Goal: Task Accomplishment & Management: Manage account settings

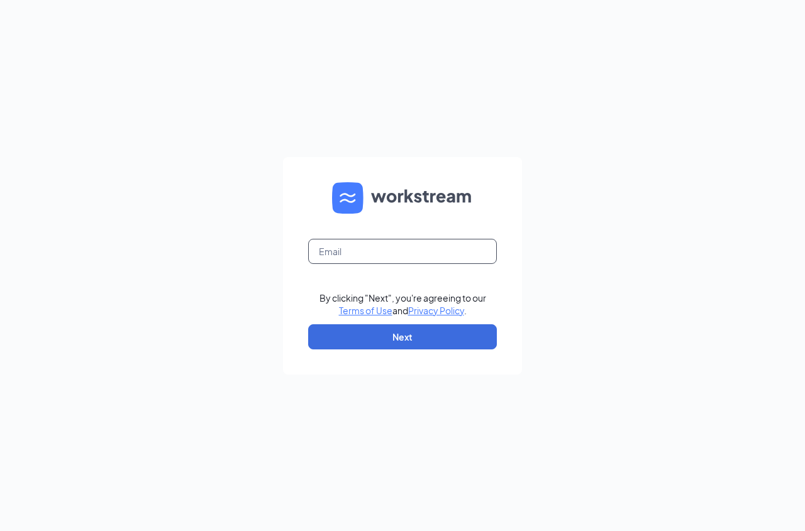
click at [438, 258] on input "text" at bounding box center [402, 251] width 189 height 25
type input "[EMAIL_ADDRESS][DOMAIN_NAME]"
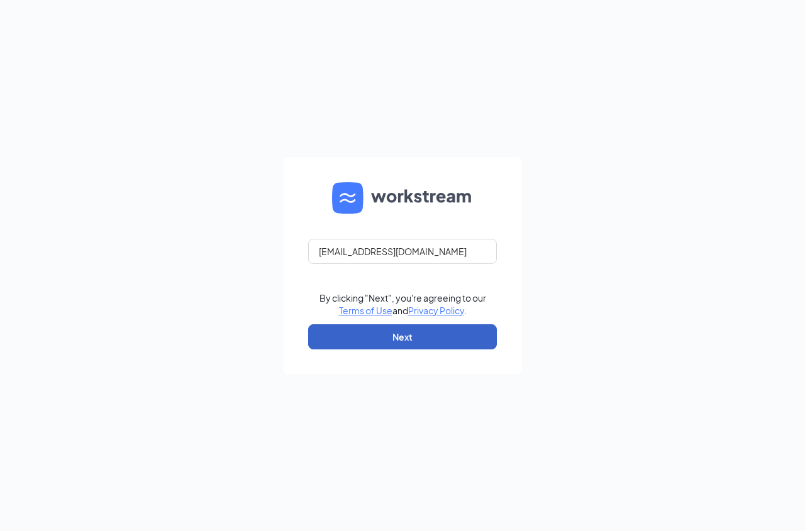
click at [423, 329] on button "Next" at bounding box center [402, 336] width 189 height 25
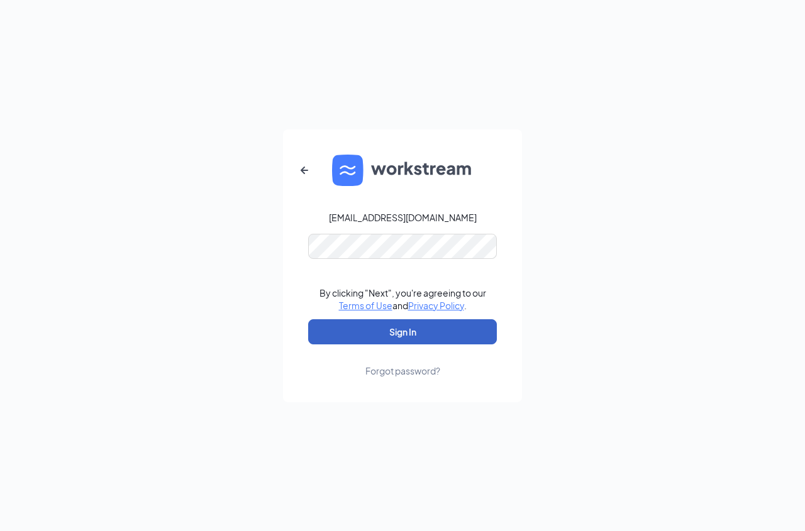
click at [421, 341] on button "Sign In" at bounding box center [402, 331] width 189 height 25
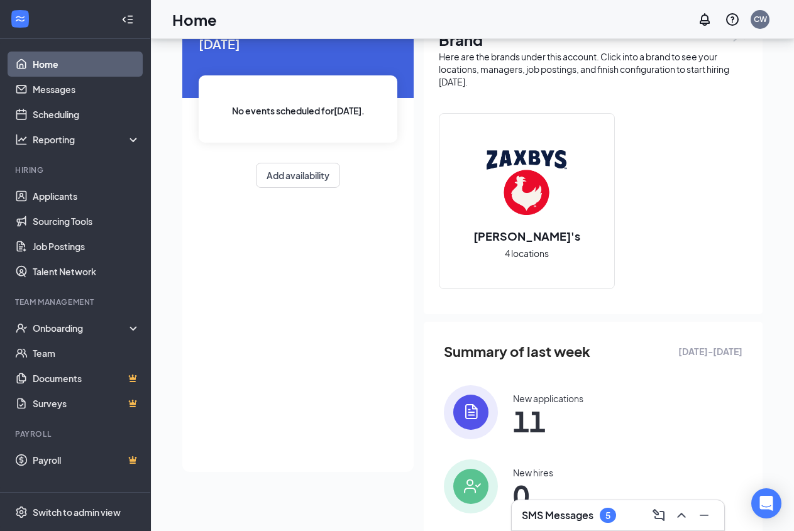
scroll to position [170, 0]
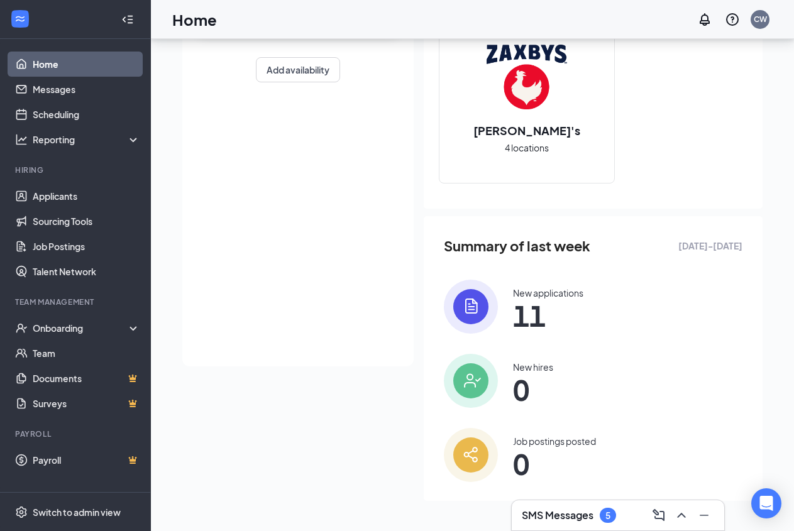
click at [490, 302] on img at bounding box center [471, 307] width 54 height 54
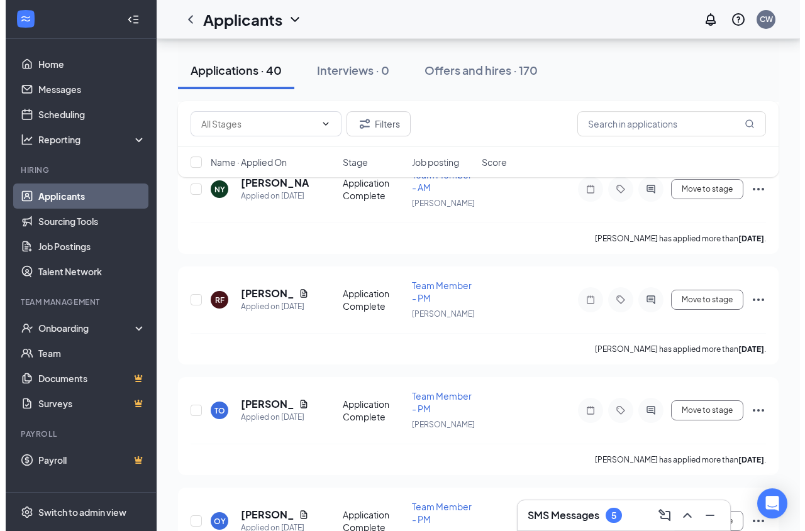
scroll to position [1475, 0]
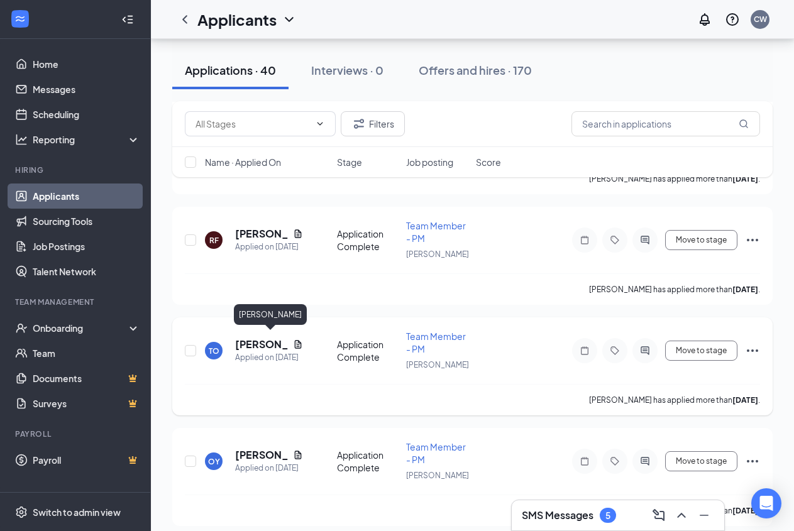
click at [272, 343] on h5 "[PERSON_NAME]" at bounding box center [261, 345] width 53 height 14
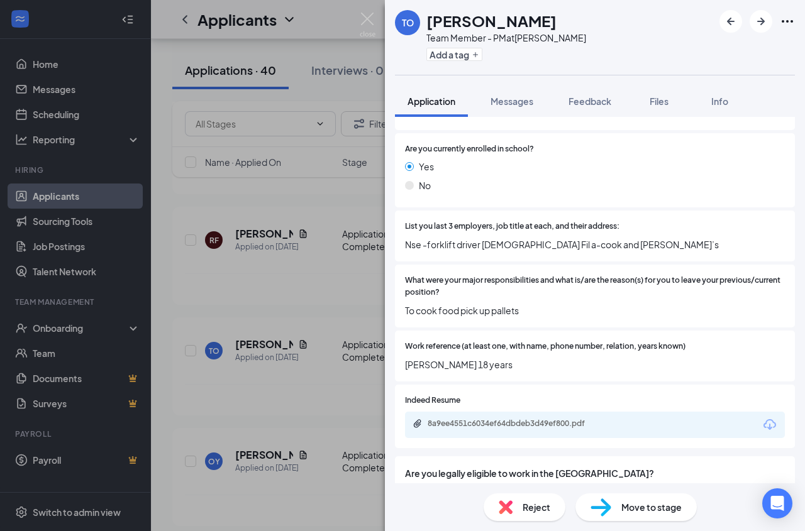
scroll to position [543, 0]
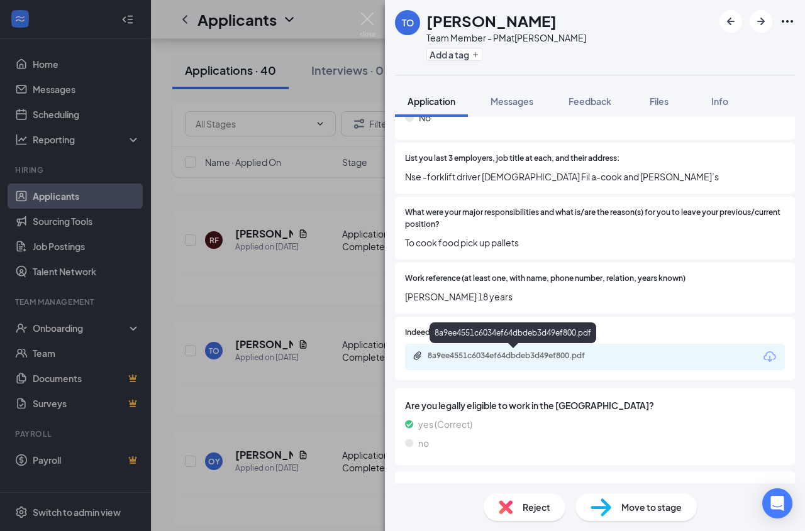
click at [552, 355] on div "8a9ee4551c6034ef64dbdeb3d49ef800.pdf" at bounding box center [515, 356] width 176 height 10
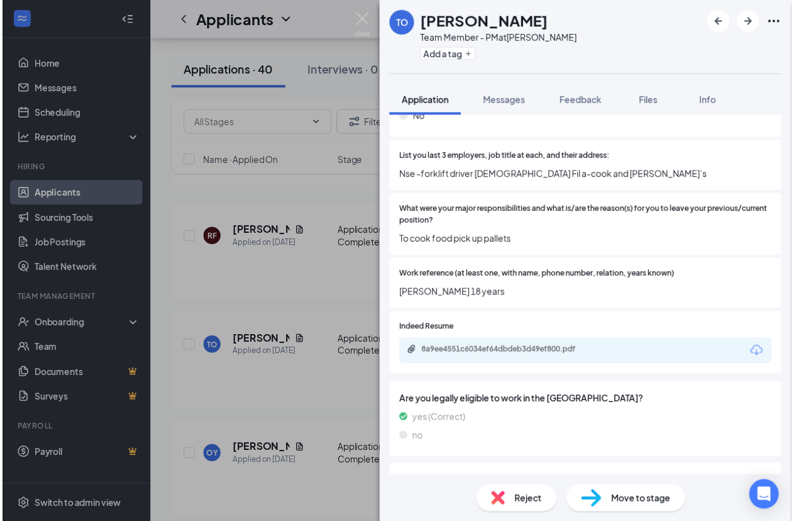
scroll to position [339, 0]
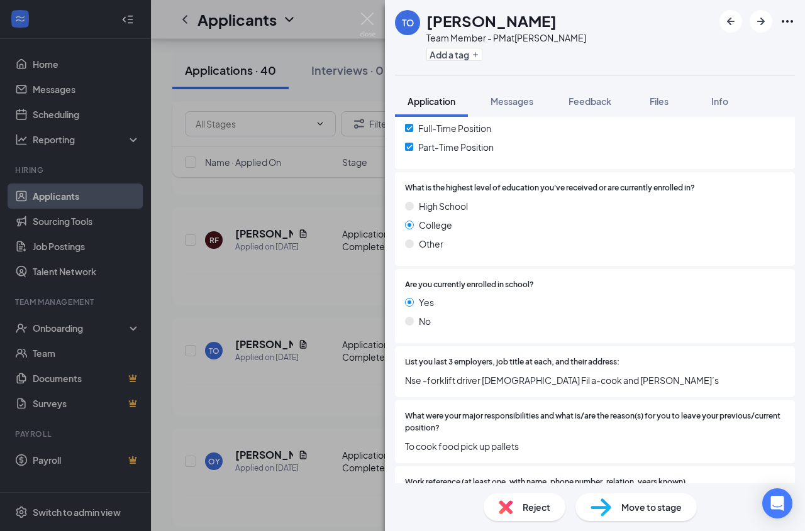
click at [322, 273] on div "TO [PERSON_NAME] Team Member - PM at [PERSON_NAME] Add a tag Application Messag…" at bounding box center [402, 265] width 805 height 531
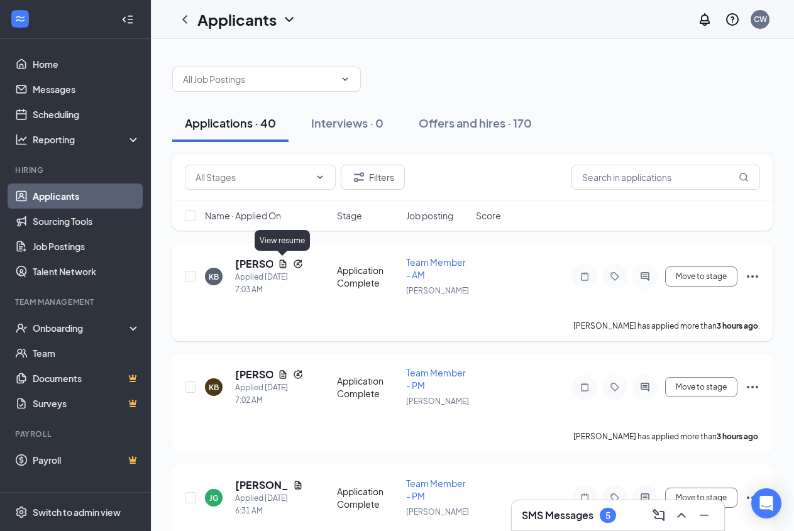
click at [255, 265] on h5 "[PERSON_NAME]" at bounding box center [254, 264] width 38 height 14
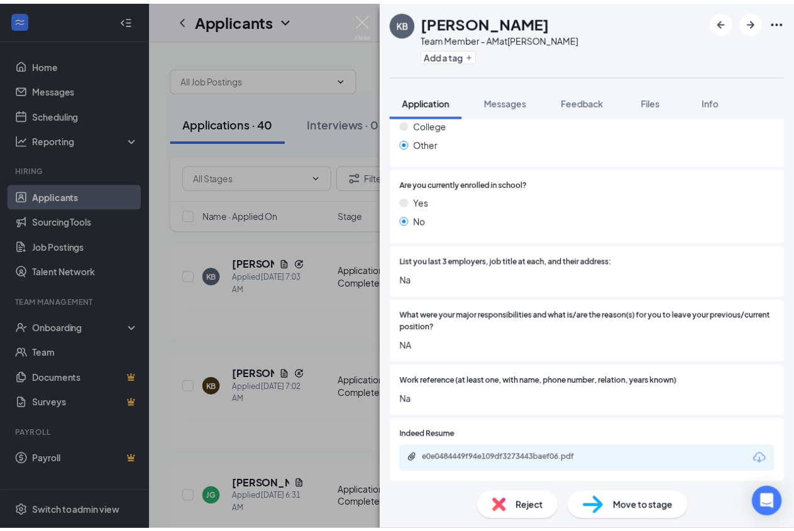
scroll to position [543, 0]
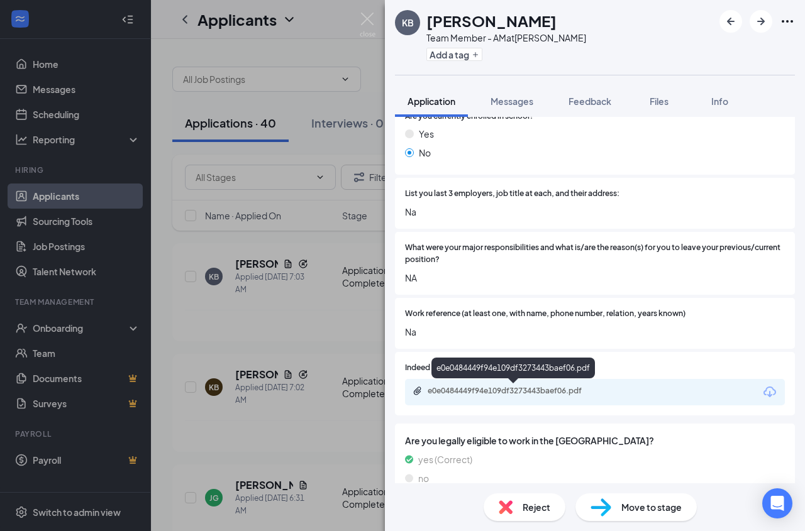
click at [576, 389] on div "e0e0484449f94e109df3273443baef06.pdf" at bounding box center [515, 391] width 176 height 10
click at [329, 345] on div "KB [PERSON_NAME] Team Member - AM at [PERSON_NAME] Add a tag Application Messag…" at bounding box center [402, 265] width 805 height 531
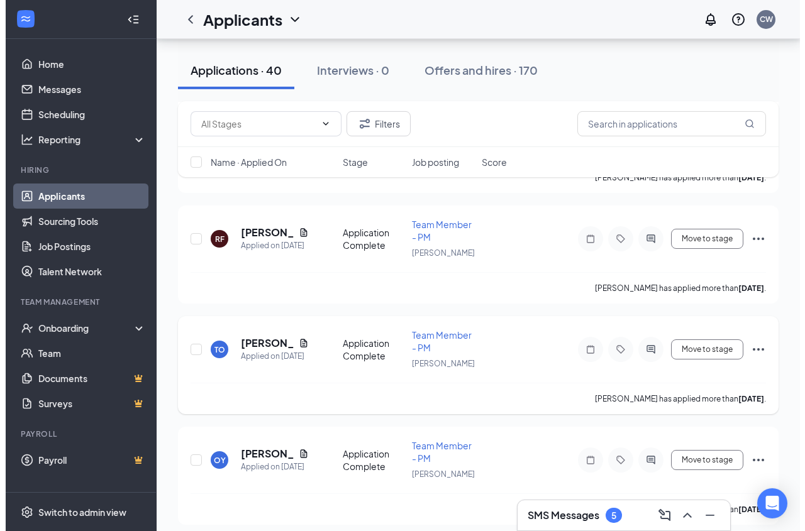
scroll to position [1539, 0]
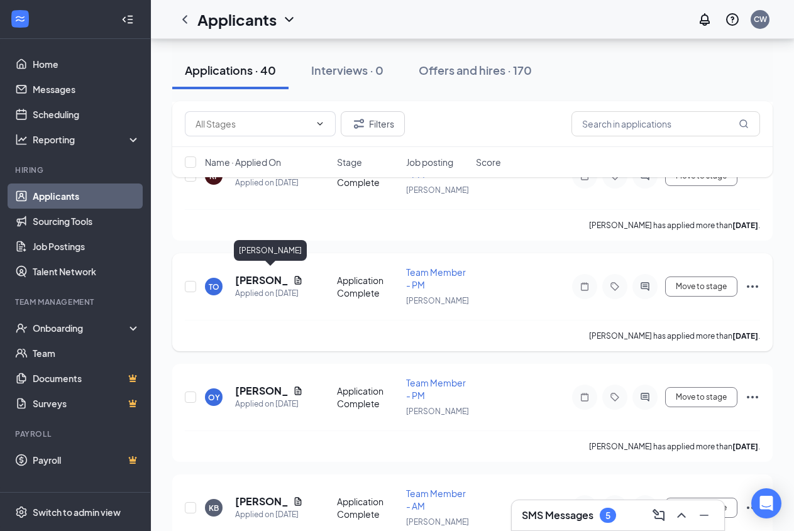
click at [256, 277] on h5 "[PERSON_NAME]" at bounding box center [261, 280] width 53 height 14
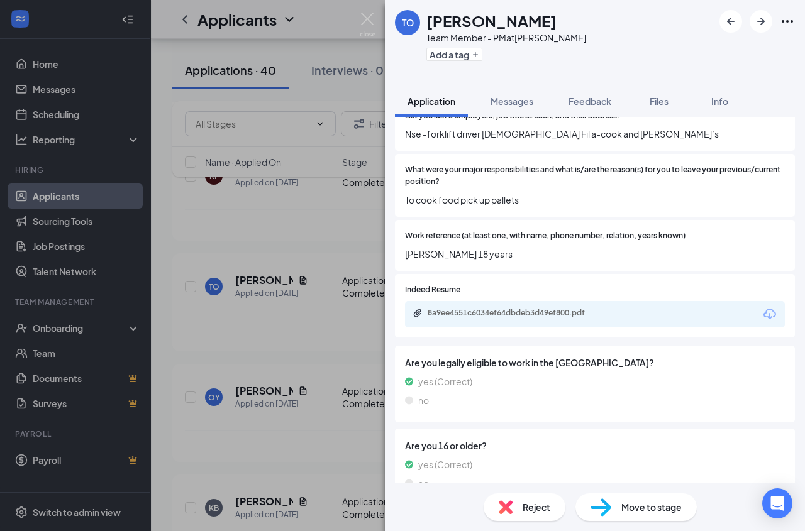
scroll to position [611, 0]
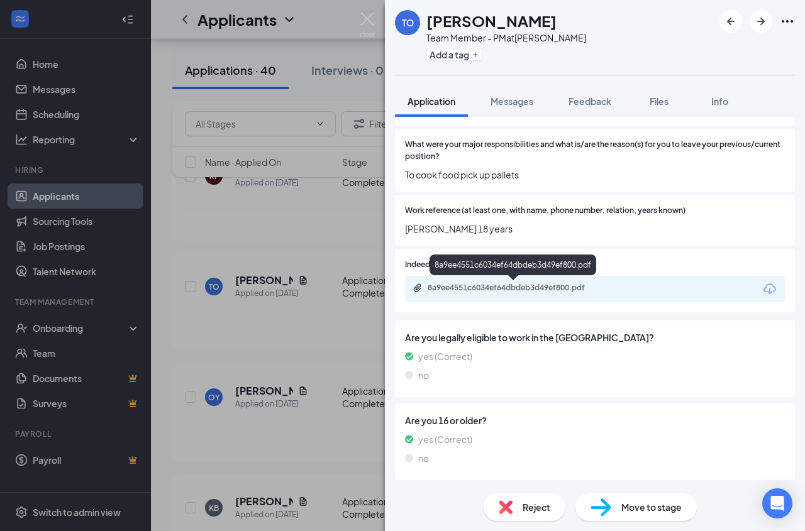
click at [576, 287] on div "8a9ee4551c6034ef64dbdeb3d49ef800.pdf" at bounding box center [515, 288] width 176 height 10
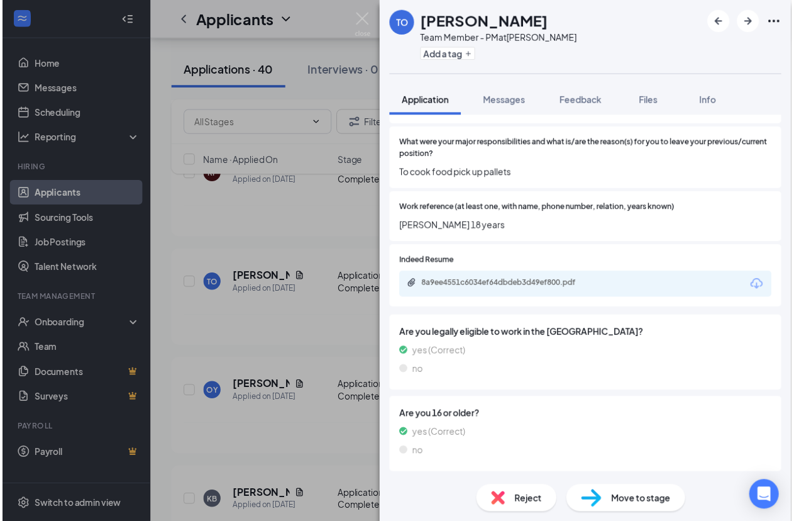
scroll to position [606, 0]
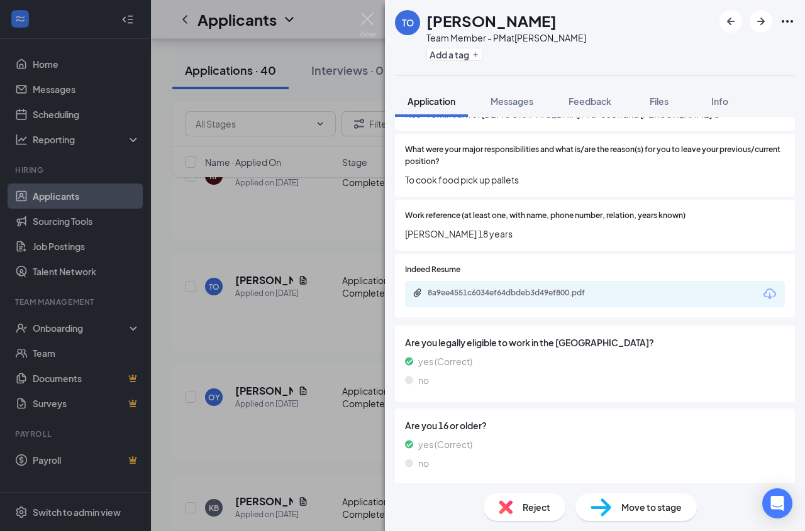
click at [263, 248] on div "TO [PERSON_NAME] Team Member - PM at [PERSON_NAME] Add a tag Application Messag…" at bounding box center [402, 265] width 805 height 531
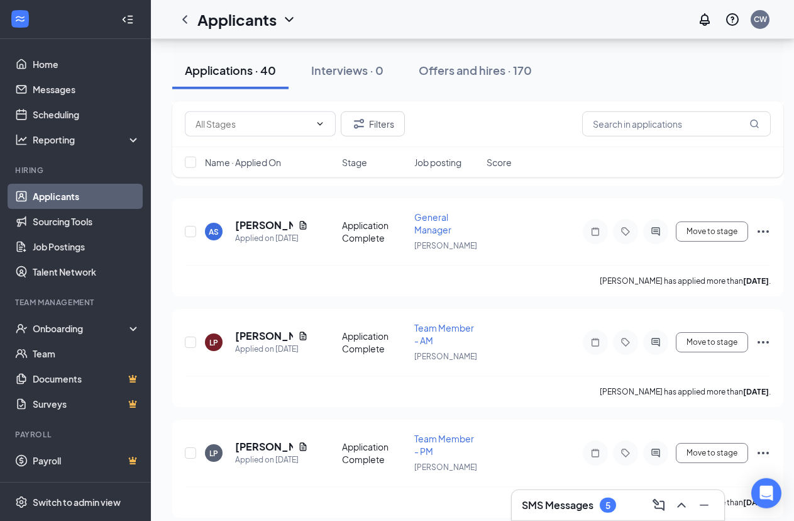
scroll to position [1090, 0]
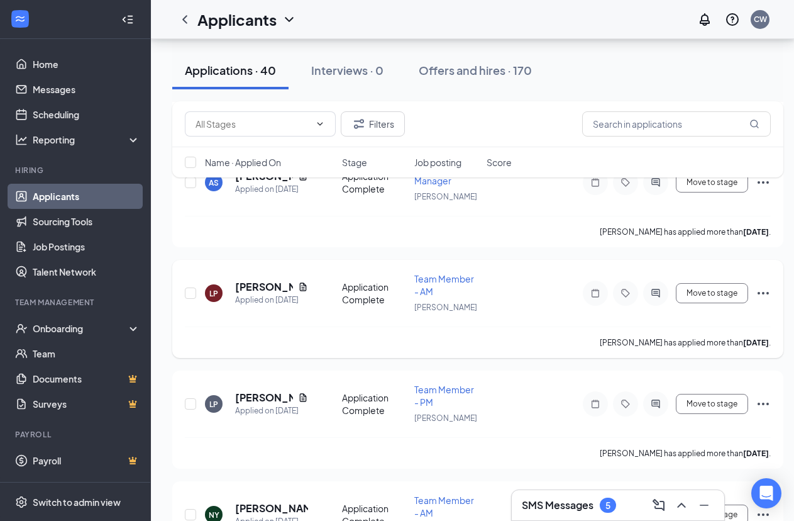
click at [773, 290] on div "LP [PERSON_NAME] Applied on [DATE] Application Complete Team Member - AM [PERSO…" at bounding box center [477, 309] width 611 height 98
click at [766, 289] on icon "Ellipses" at bounding box center [763, 292] width 15 height 15
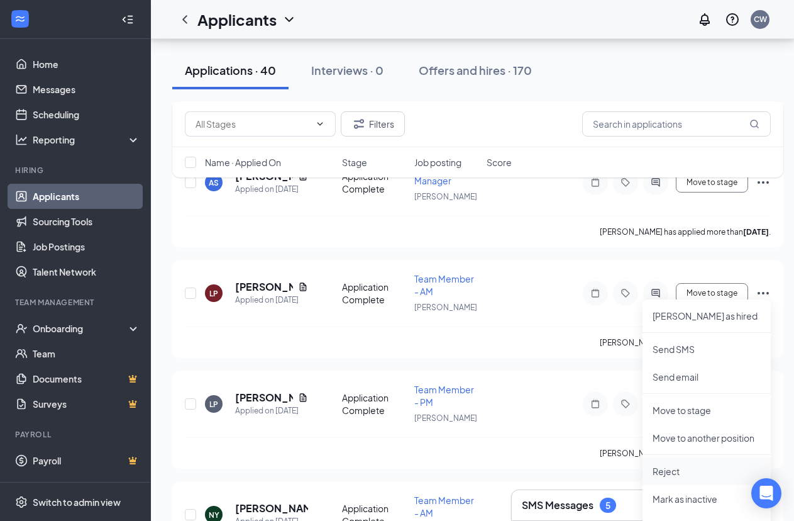
click at [658, 468] on p "Reject" at bounding box center [707, 471] width 108 height 13
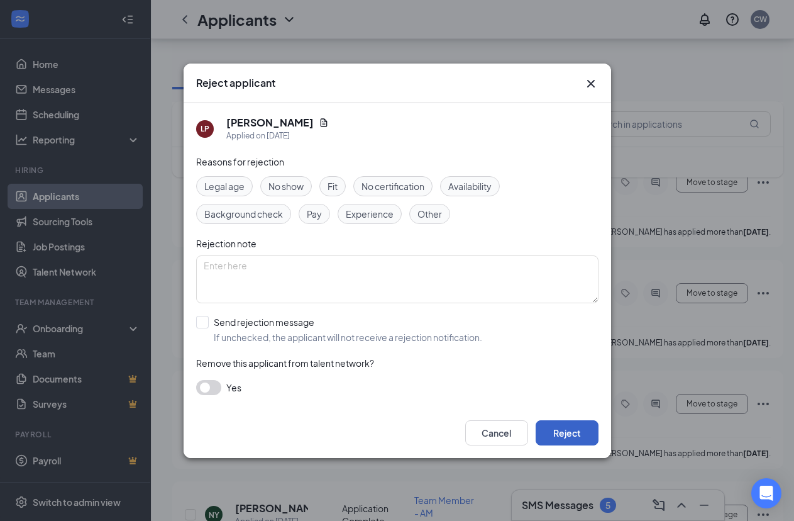
click at [568, 436] on button "Reject" at bounding box center [567, 432] width 63 height 25
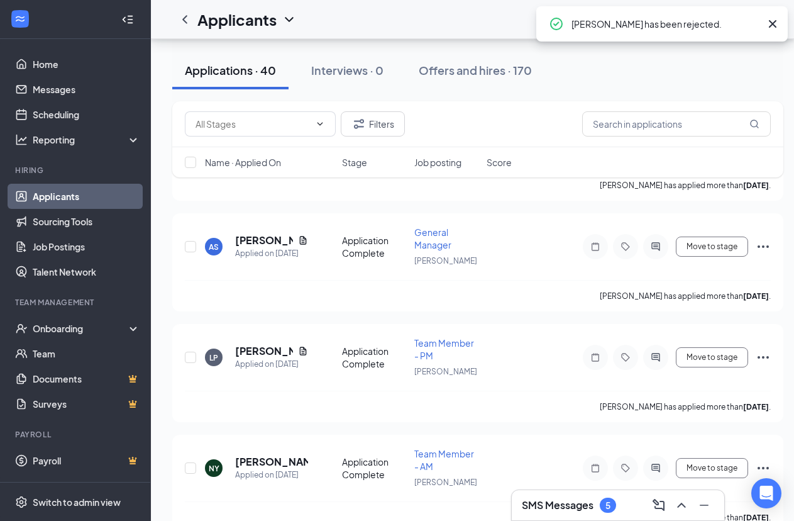
scroll to position [898, 0]
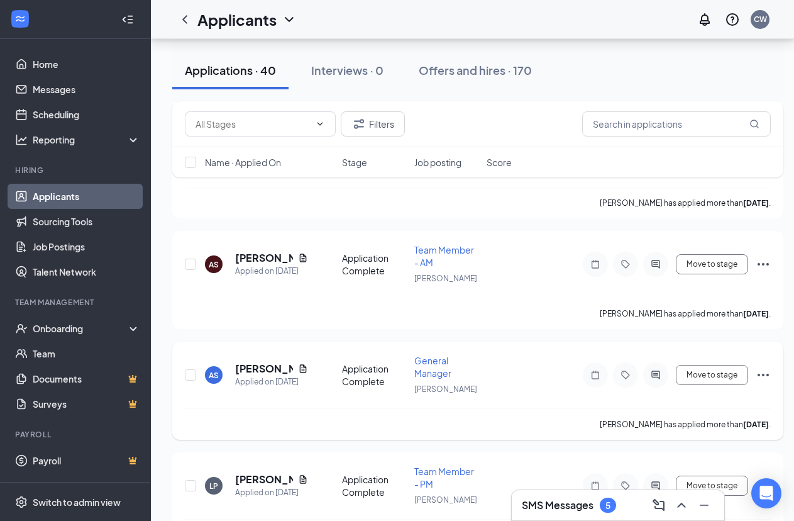
click at [762, 370] on icon "Ellipses" at bounding box center [763, 374] width 15 height 15
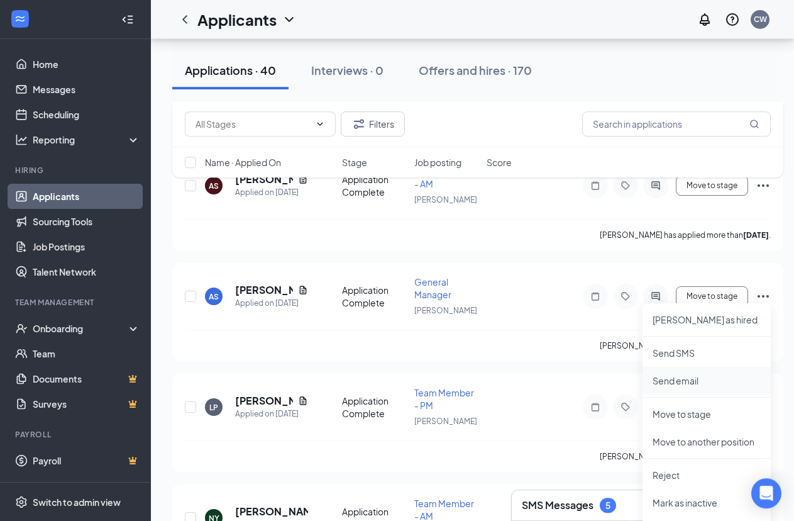
scroll to position [1026, 0]
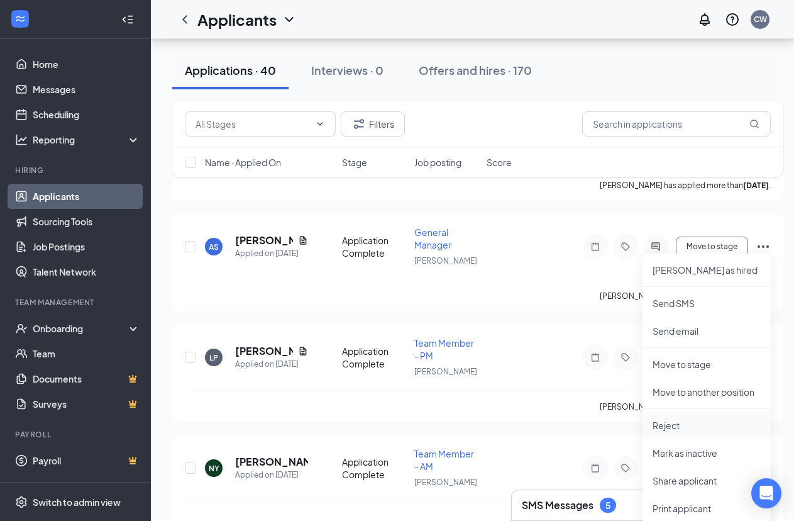
click at [670, 427] on p "Reject" at bounding box center [707, 425] width 108 height 13
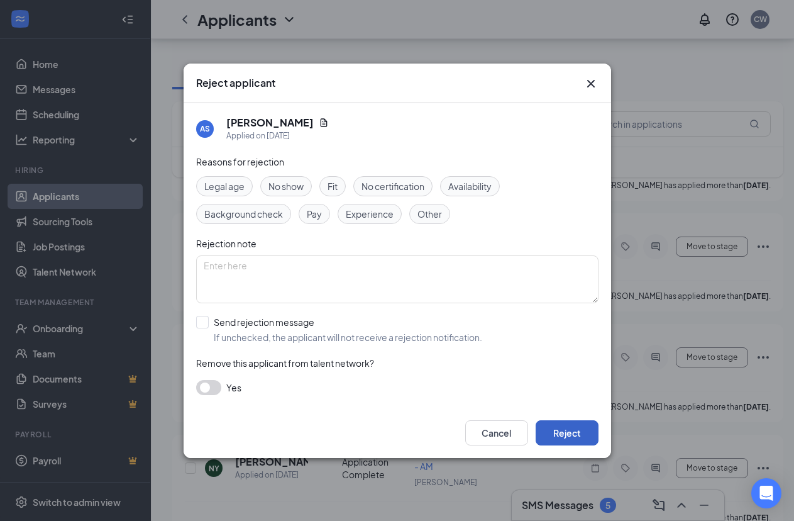
click at [576, 438] on button "Reject" at bounding box center [567, 432] width 63 height 25
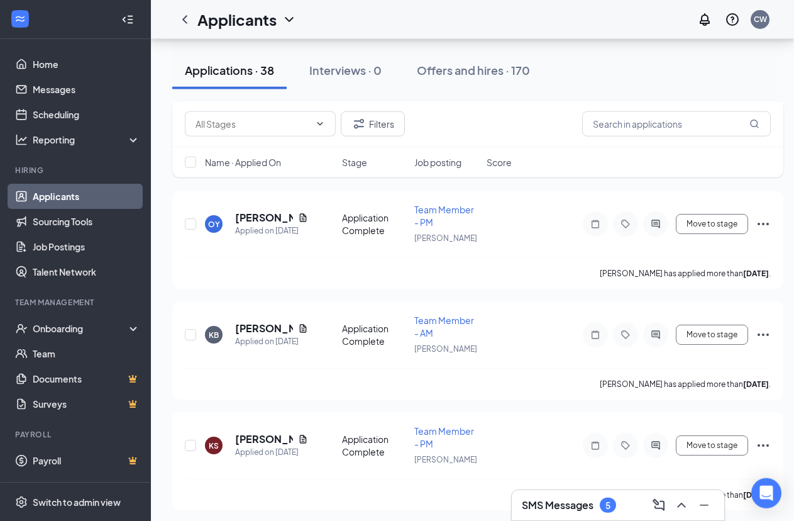
scroll to position [1539, 0]
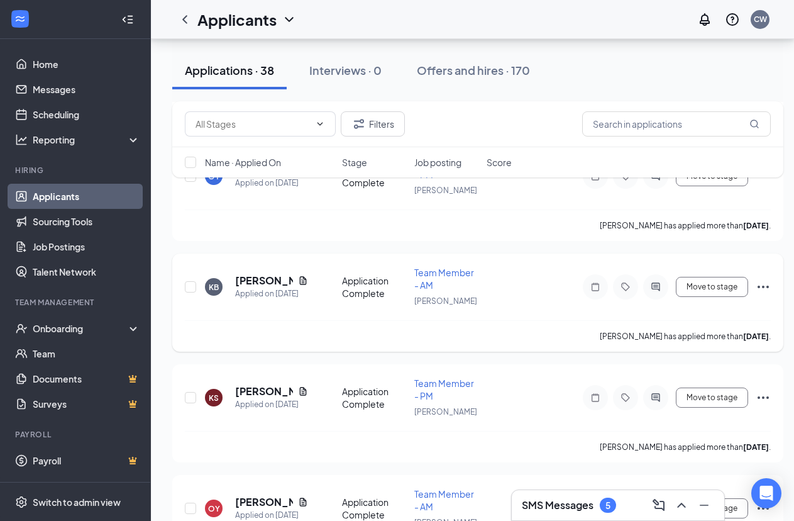
click at [763, 280] on icon "Ellipses" at bounding box center [763, 286] width 15 height 15
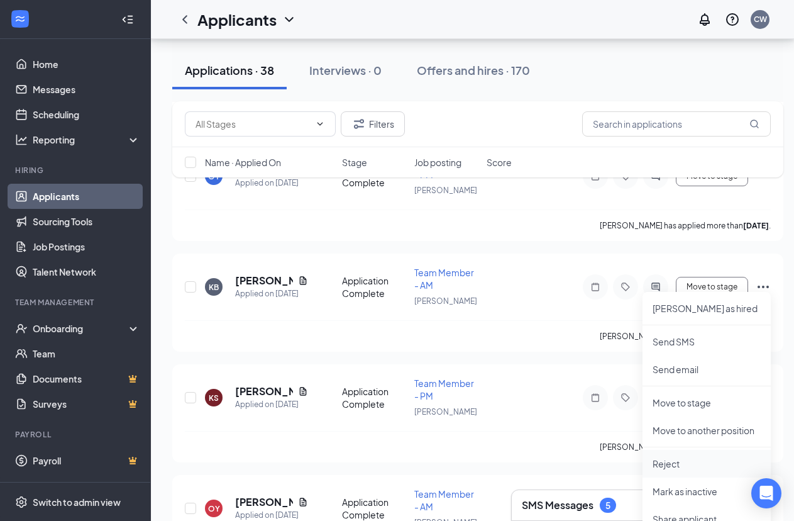
click at [675, 457] on p "Reject" at bounding box center [707, 463] width 108 height 13
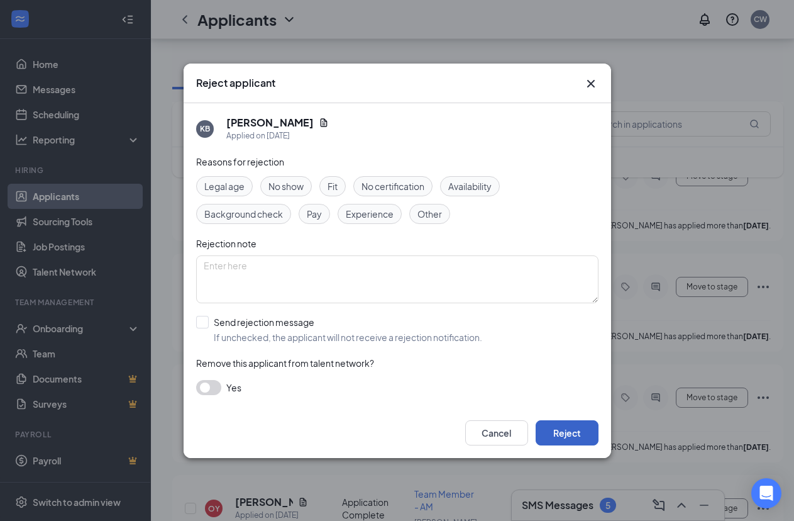
click at [590, 428] on button "Reject" at bounding box center [567, 432] width 63 height 25
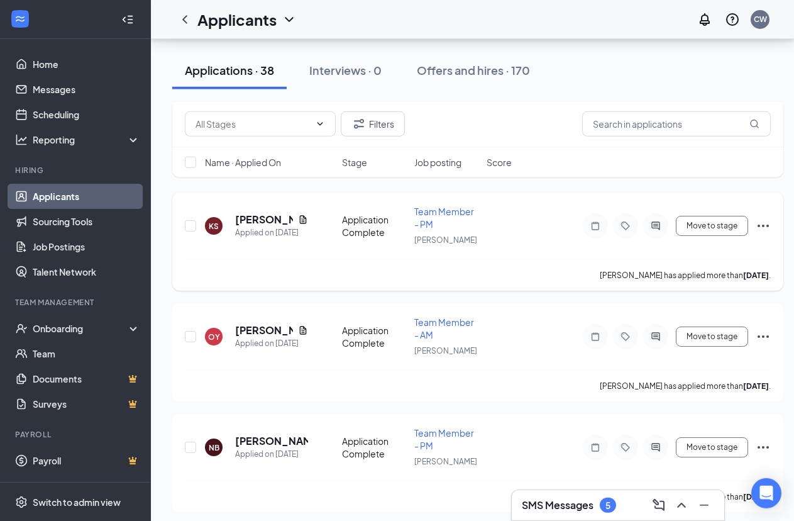
scroll to position [1603, 0]
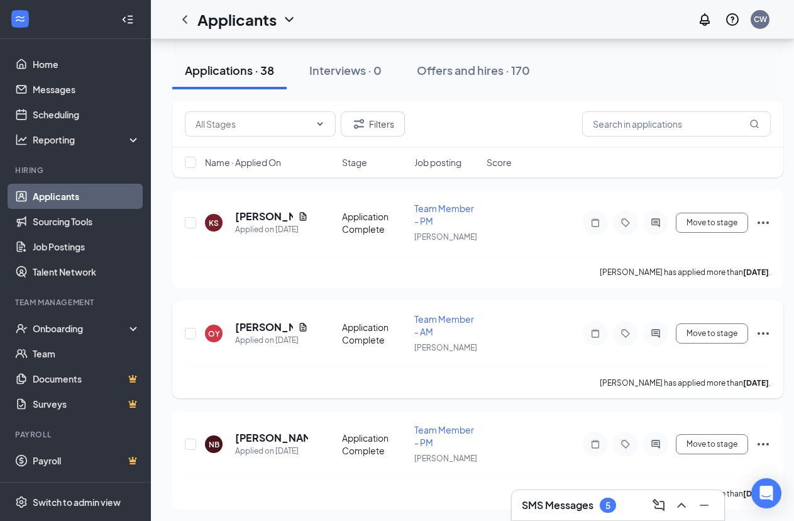
click at [761, 326] on icon "Ellipses" at bounding box center [763, 333] width 15 height 15
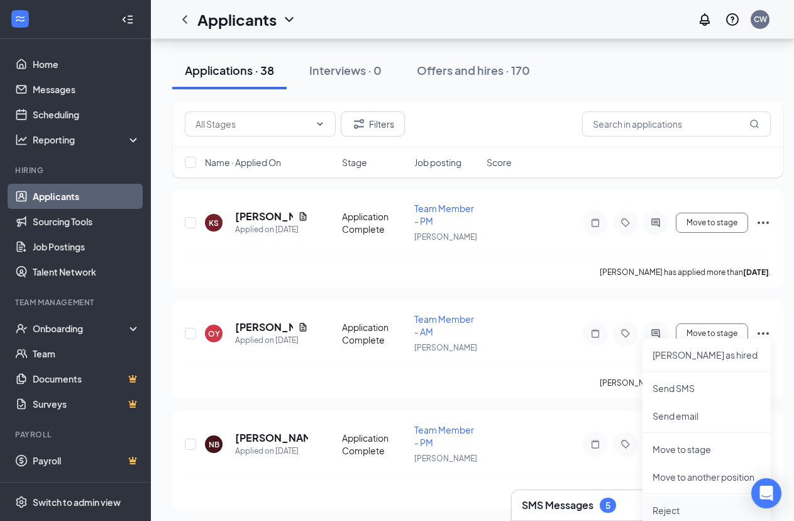
click at [673, 504] on p "Reject" at bounding box center [707, 510] width 108 height 13
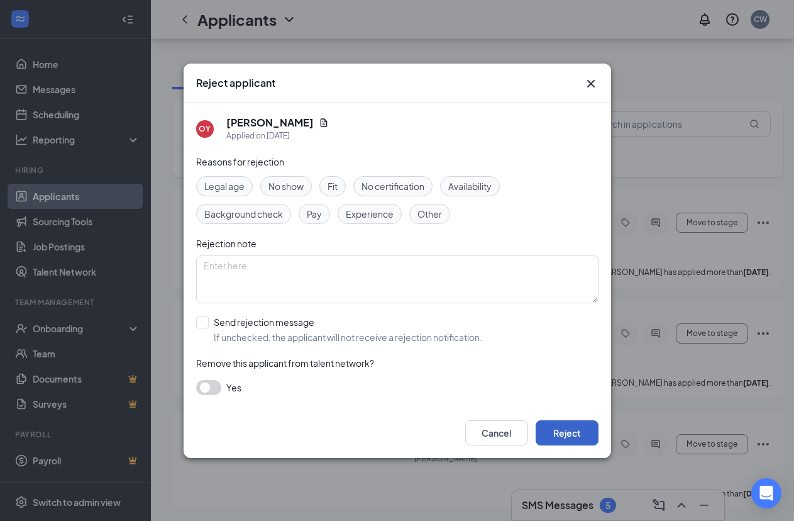
click at [583, 434] on button "Reject" at bounding box center [567, 432] width 63 height 25
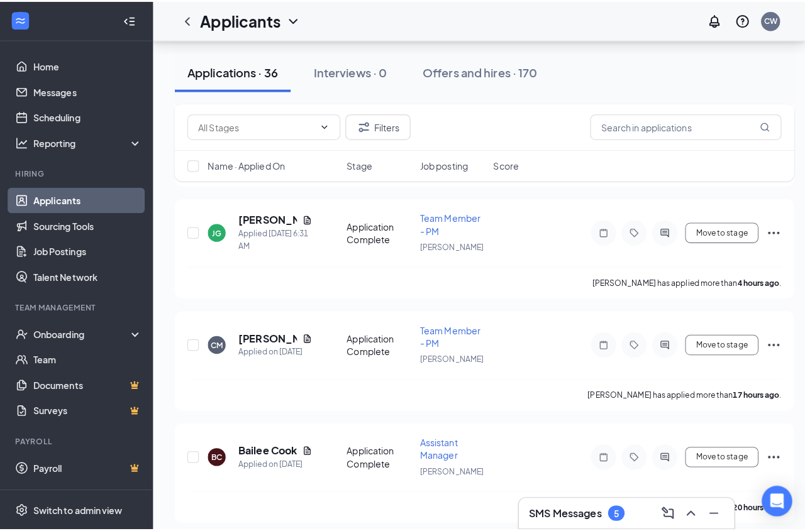
scroll to position [256, 0]
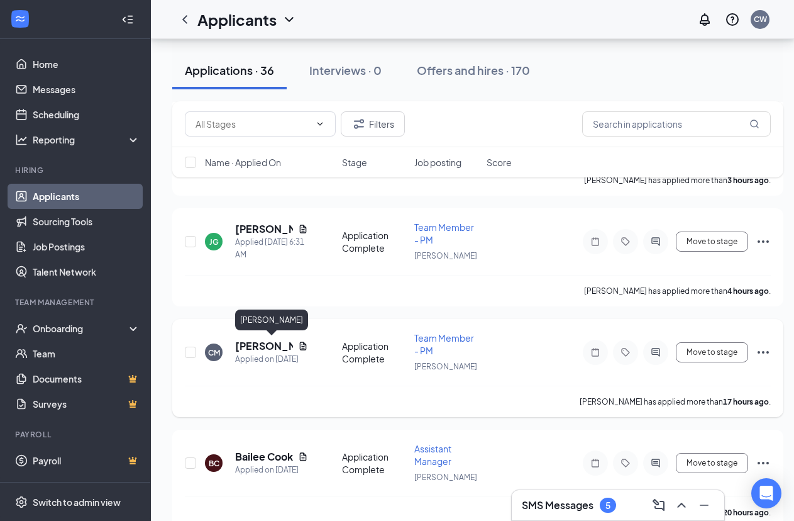
click at [265, 345] on h5 "[PERSON_NAME]" at bounding box center [264, 346] width 58 height 14
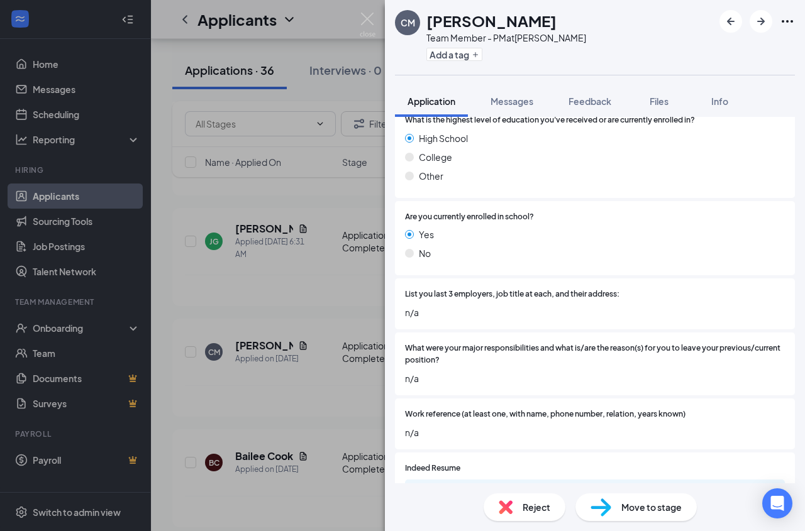
scroll to position [543, 0]
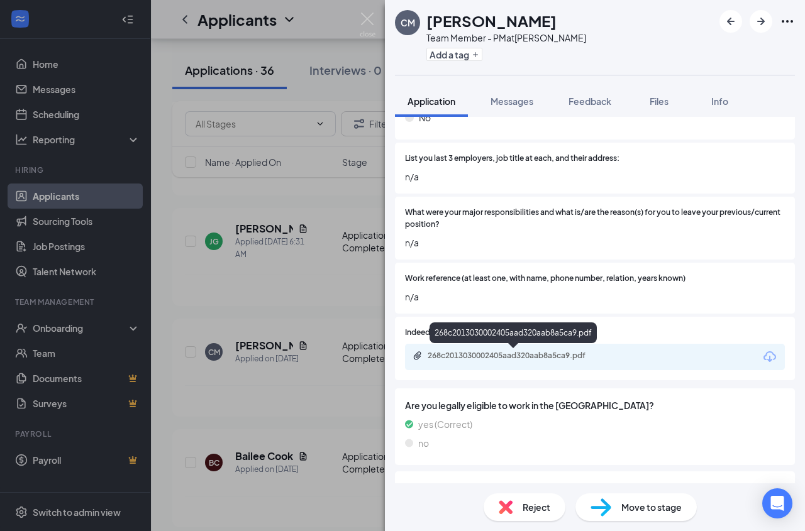
click at [569, 360] on div "268c2013030002405aad320aab8a5ca9.pdf" at bounding box center [515, 356] width 176 height 10
click at [336, 320] on div "[PERSON_NAME] Team Member - PM at [PERSON_NAME] Add a tag Application Messages …" at bounding box center [402, 265] width 805 height 531
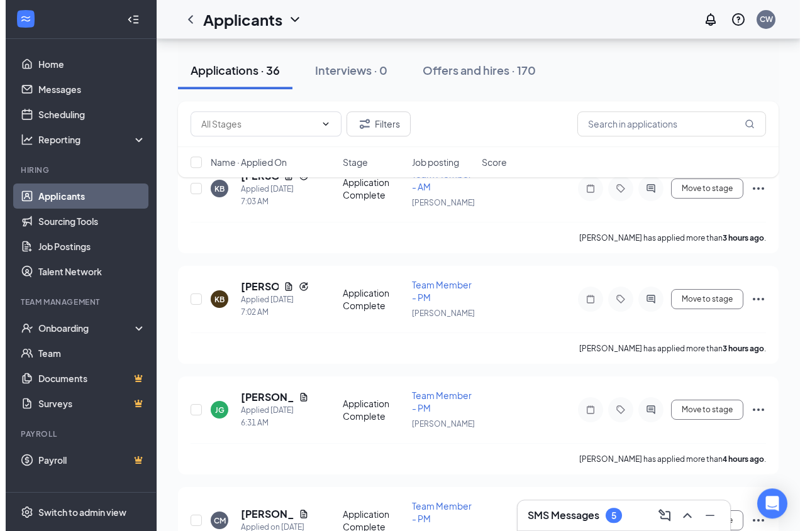
scroll to position [128, 0]
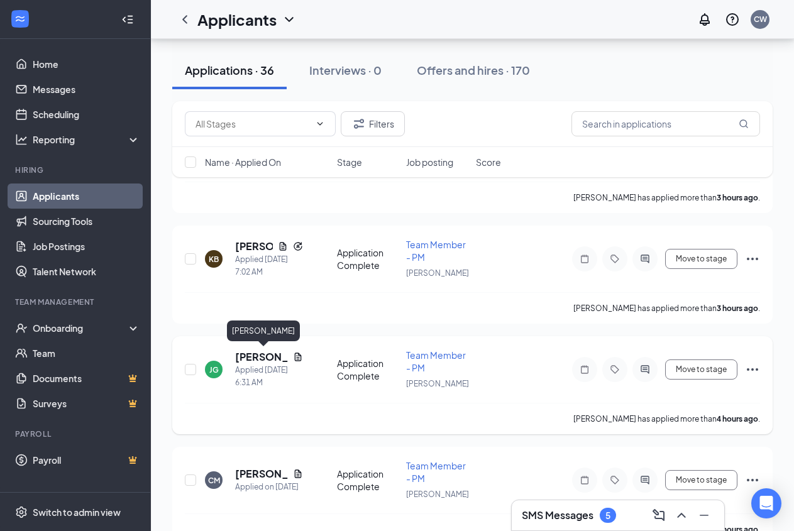
click at [258, 354] on h5 "[PERSON_NAME]" at bounding box center [261, 357] width 53 height 14
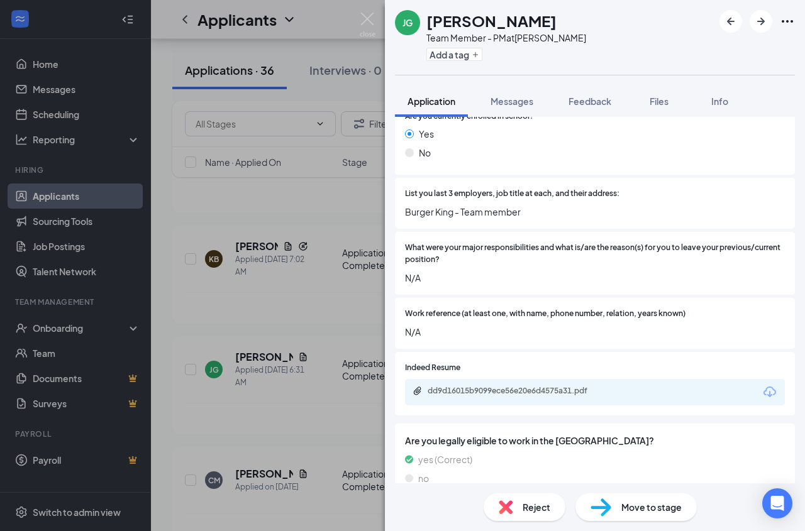
scroll to position [646, 0]
